Goal: Task Accomplishment & Management: Manage account settings

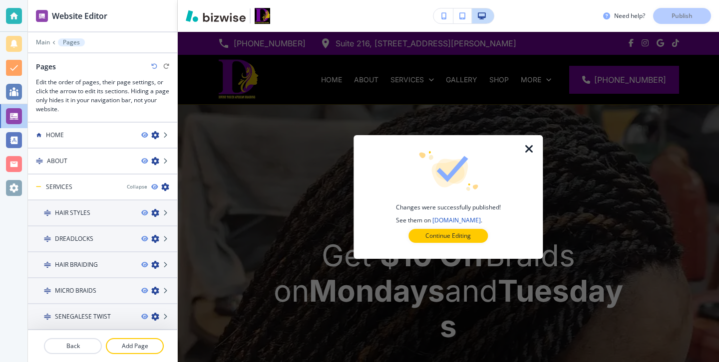
scroll to position [156, 0]
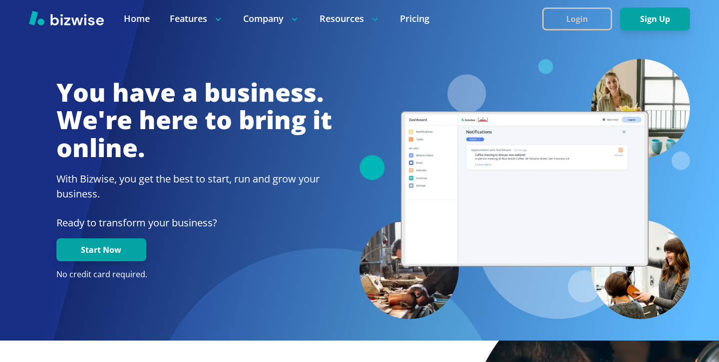
click at [587, 19] on button "Login" at bounding box center [577, 18] width 70 height 23
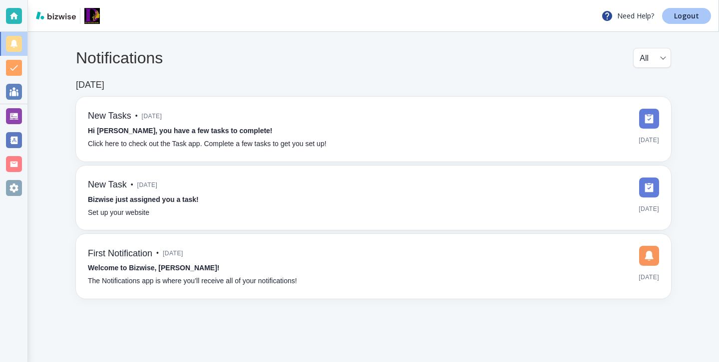
click at [693, 9] on link "Logout" at bounding box center [686, 16] width 49 height 16
